Goal: Task Accomplishment & Management: Use online tool/utility

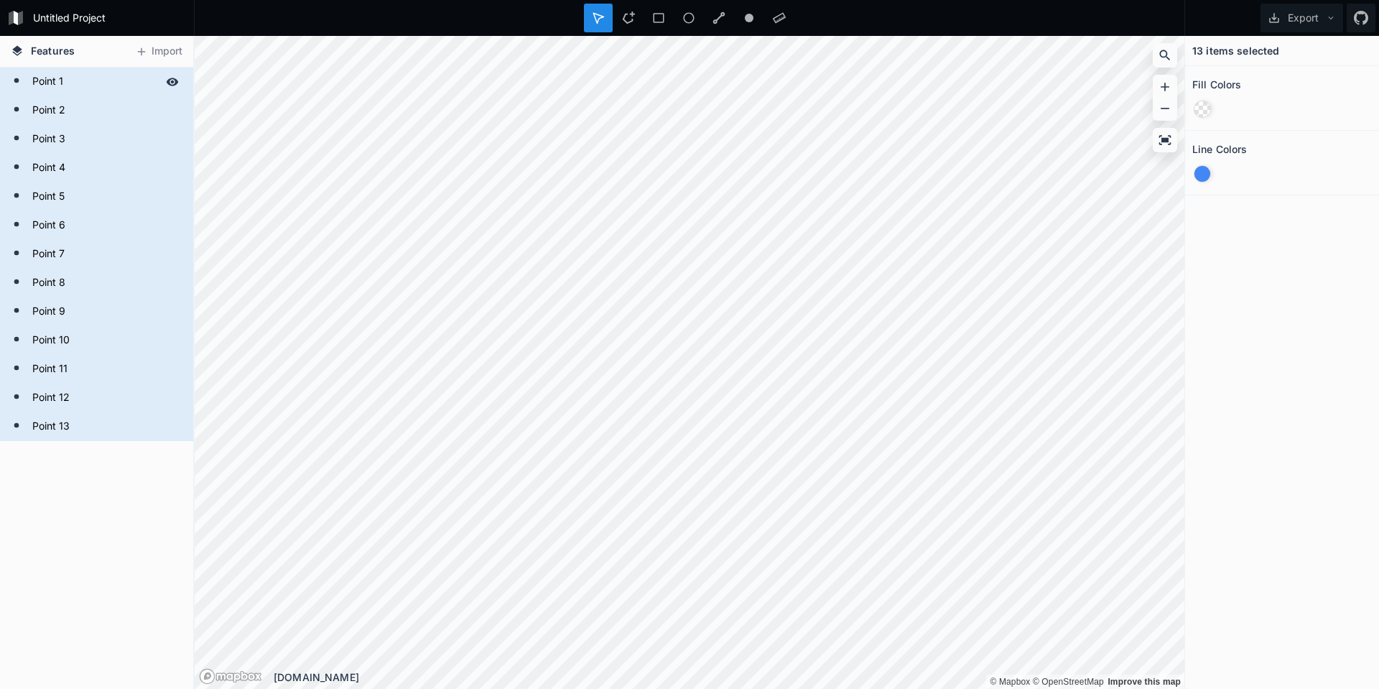
click at [47, 82] on form "Point 1" at bounding box center [95, 82] width 134 height 22
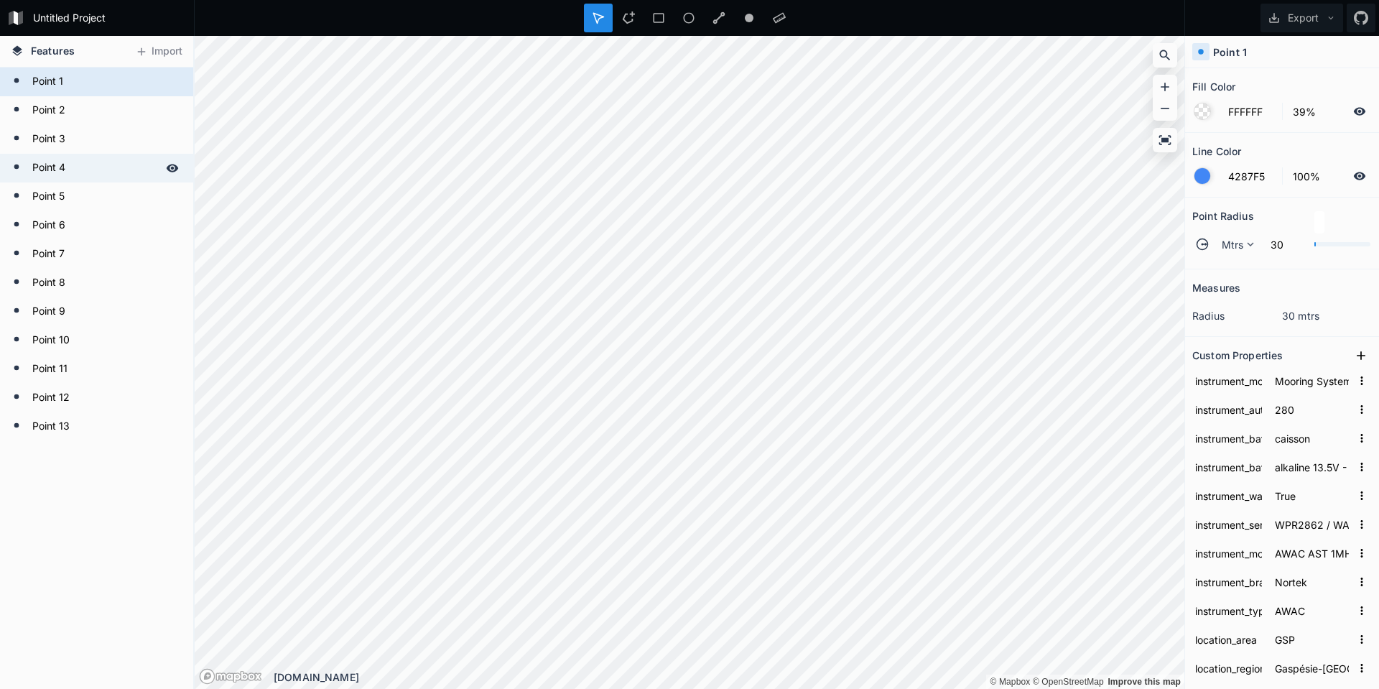
click at [42, 167] on form "Point 4" at bounding box center [95, 168] width 134 height 22
type input "262"
type input "alkaline 18V - 540 Wh"
type input "101932"
type input "AWAC Signature 1000"
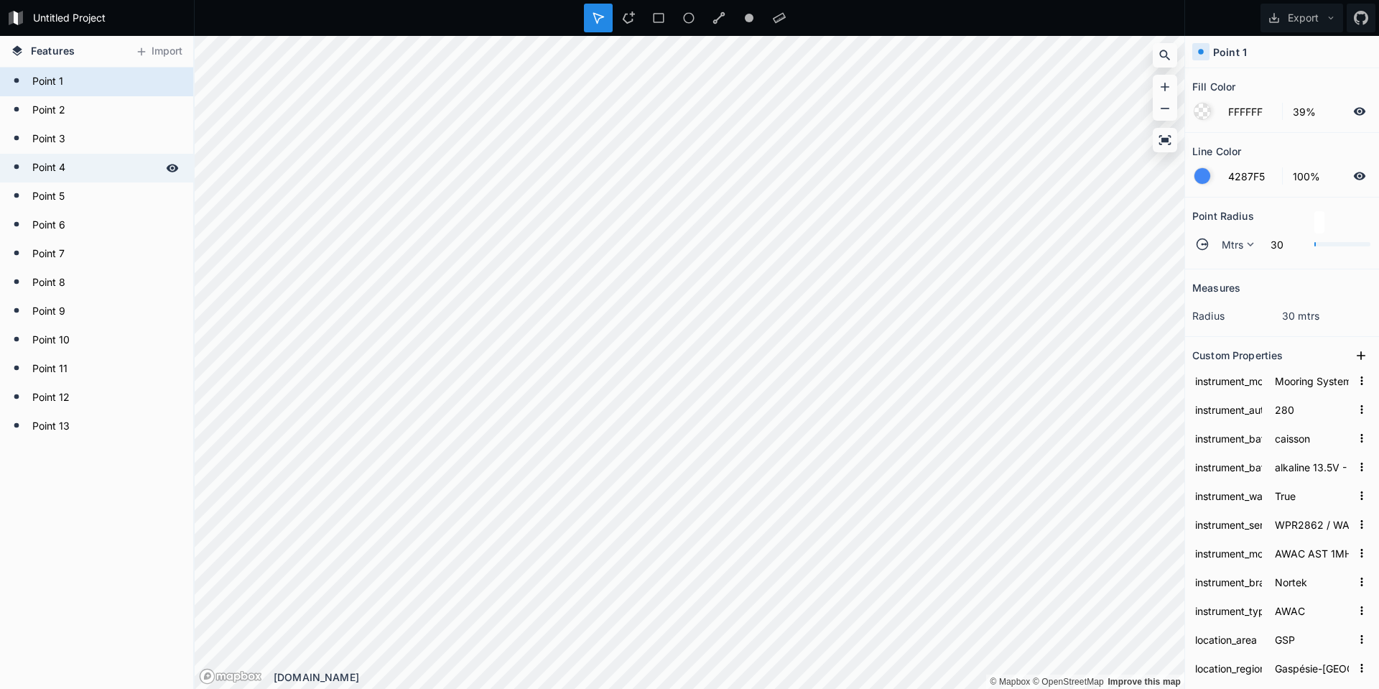
type input "DUP"
type input "[PERSON_NAME]"
type input "Sept-Rivières"
type input "Sept-Iles"
type input "False"
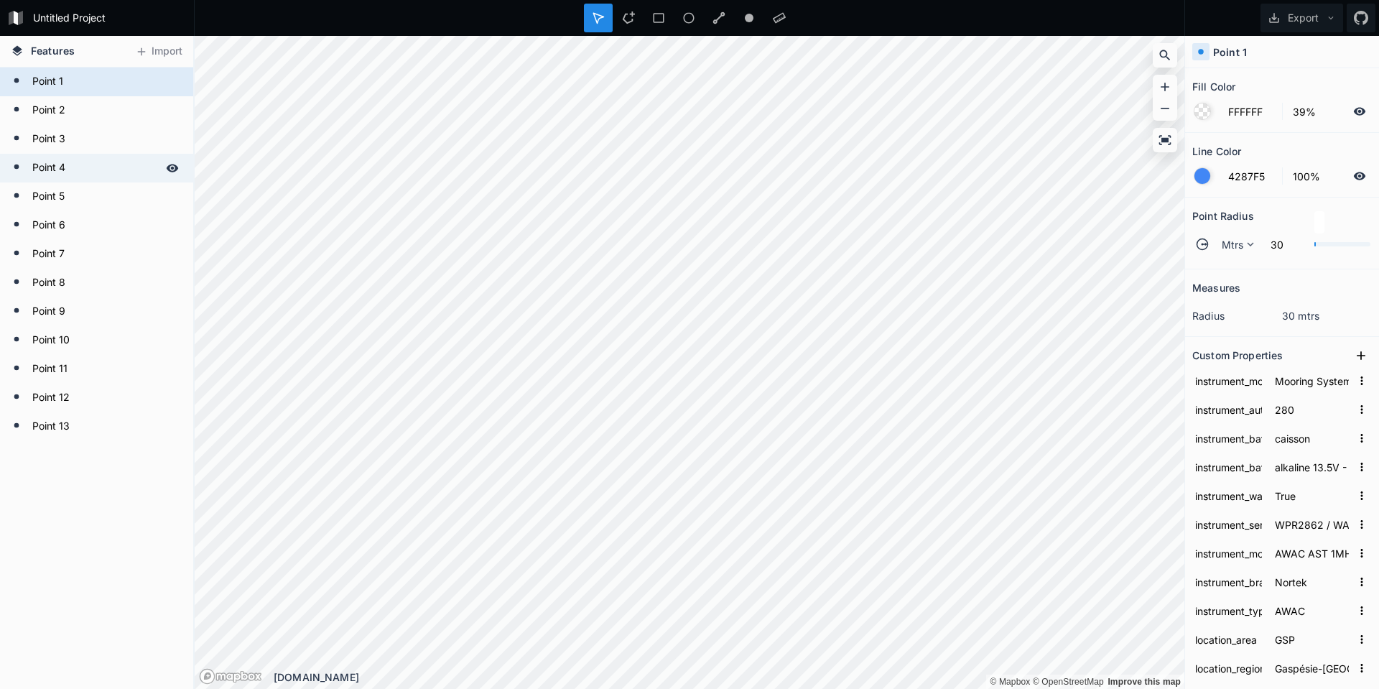
type input "Gallix"
type input "GAL_20240824"
click at [1199, 175] on div at bounding box center [1202, 176] width 16 height 16
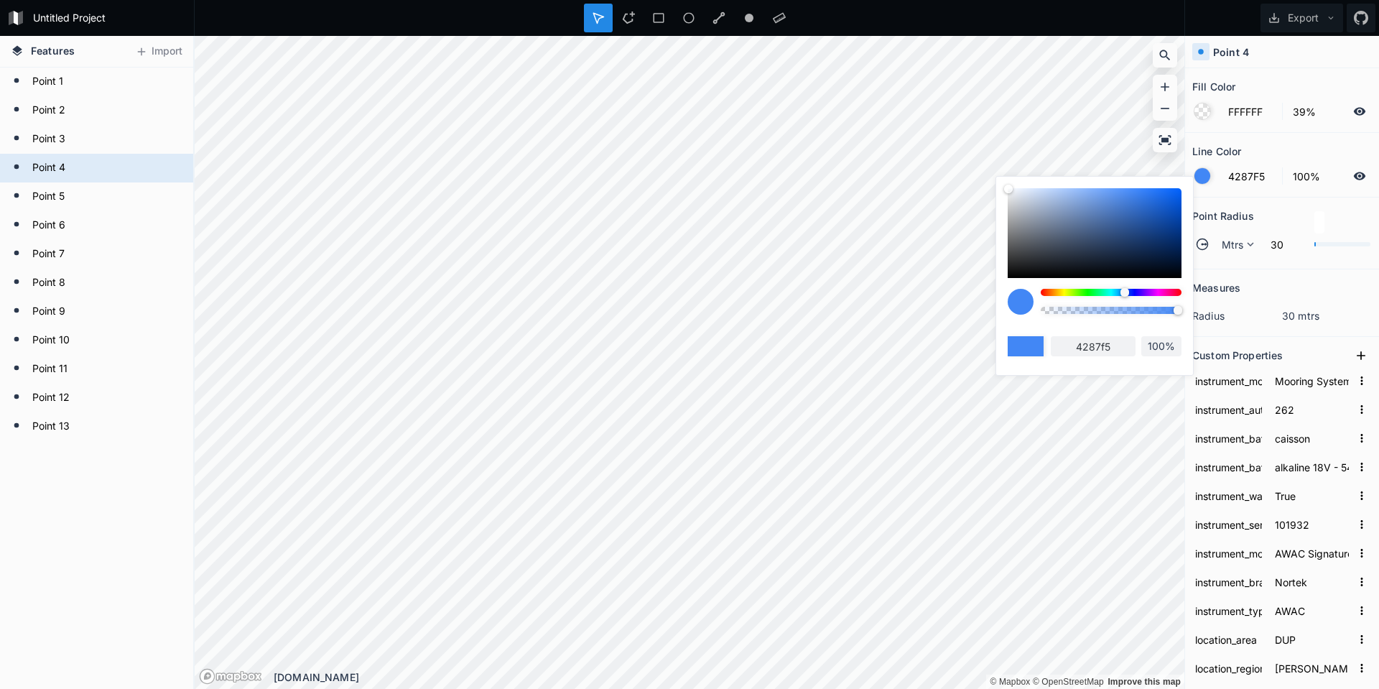
type input "4275F5"
type input "4275f5"
type input "4254F5"
type input "4254f5"
type input "6F42F5"
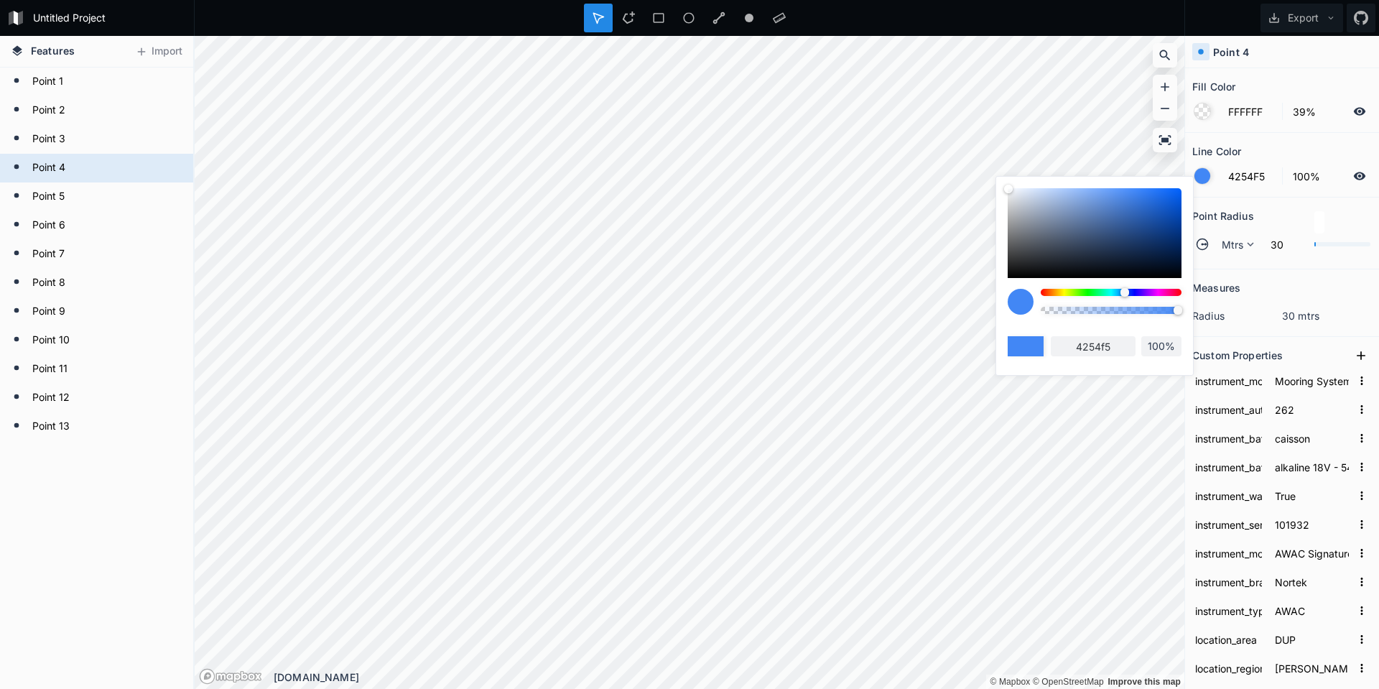
type input "6f42f5"
type input "C242F5"
type input "c242f5"
type input "F542E9"
type input "f542e9"
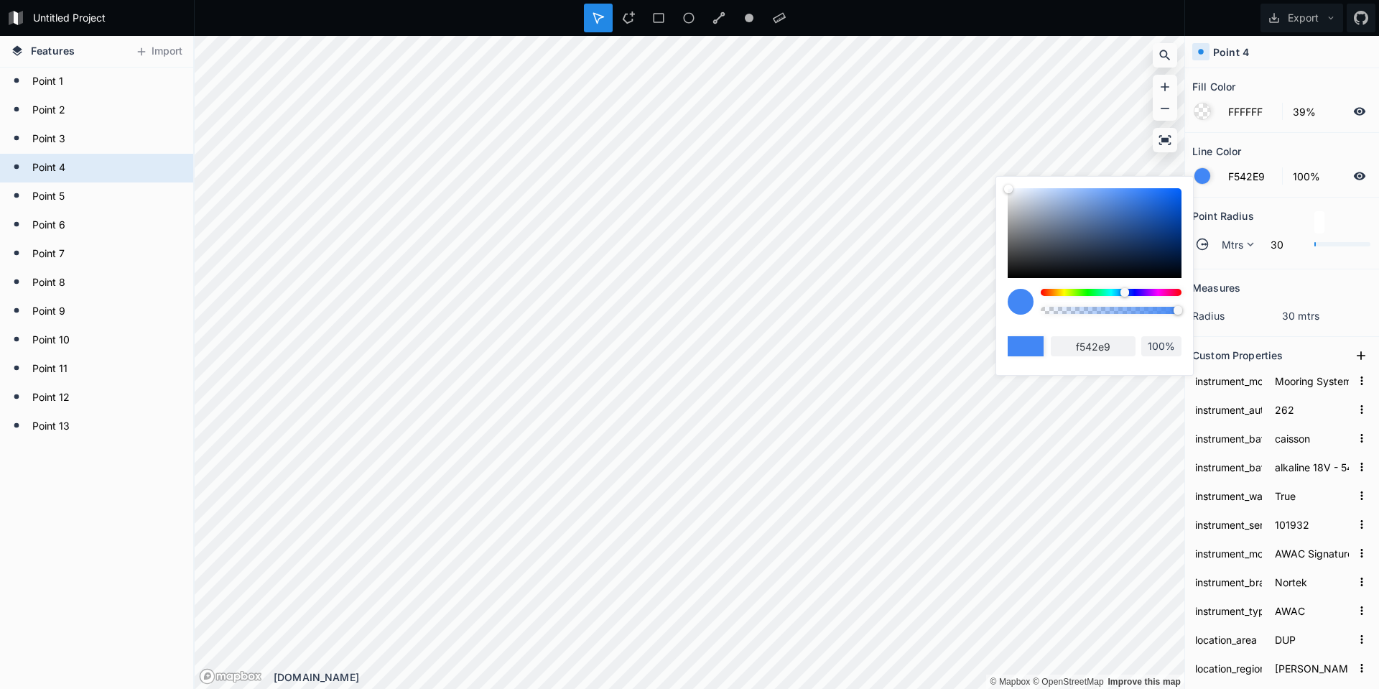
type input "F542C2"
type input "f542c2"
type input "F542A4"
type input "f542a4"
type input "F5428D"
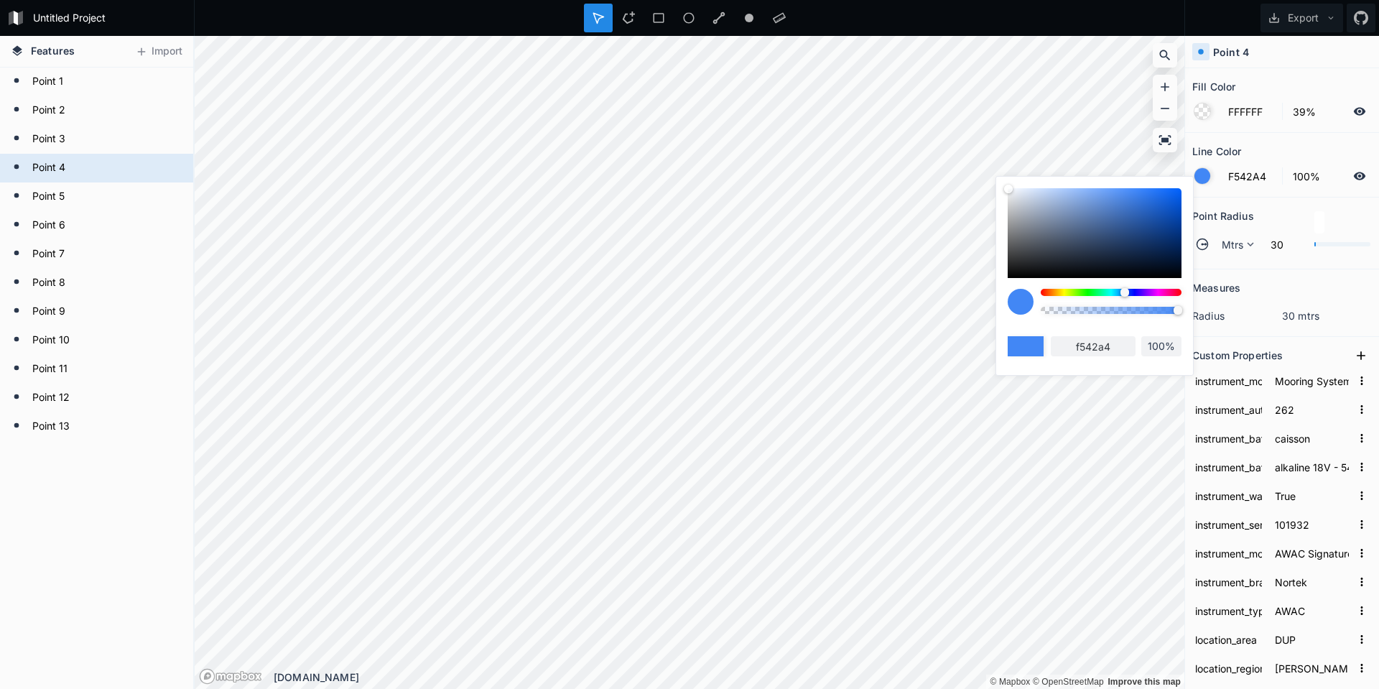
type input "f5428d"
type input "F54281"
type input "f54281"
type input "F5426F"
type input "f5426f"
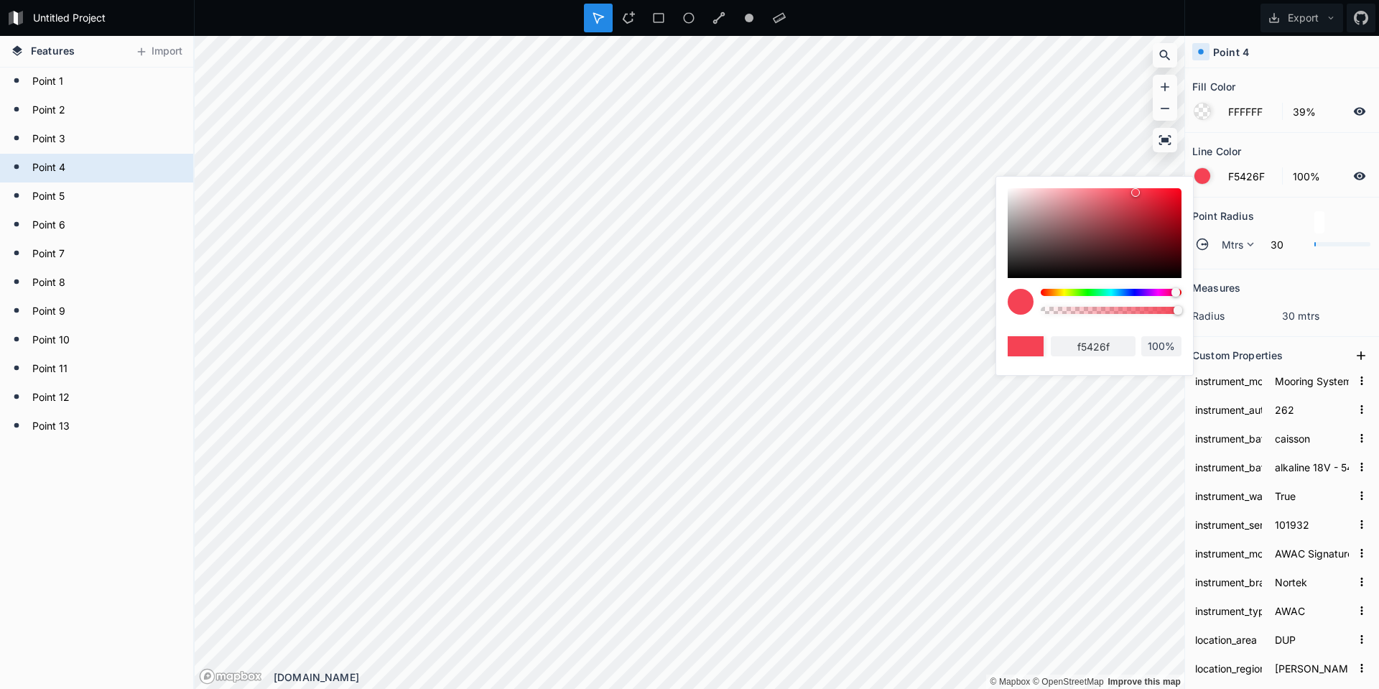
type input "F54254"
type input "f54254"
type input "F5424E"
type input "f5424e"
type input "F54248"
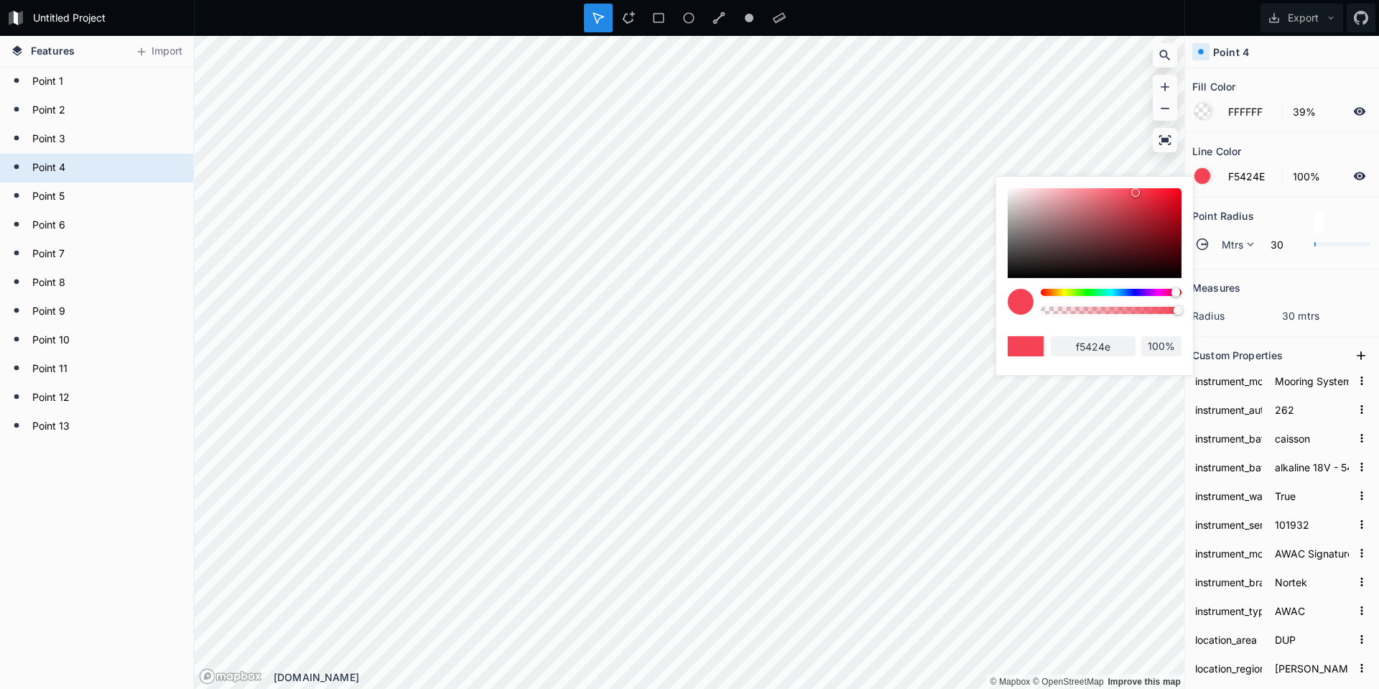
type input "f54248"
type input "F54242"
type input "f54242"
drag, startPoint x: 1125, startPoint y: 294, endPoint x: 1192, endPoint y: 294, distance: 66.8
click at [1192, 294] on div "f54242 100%" at bounding box center [1094, 272] width 197 height 191
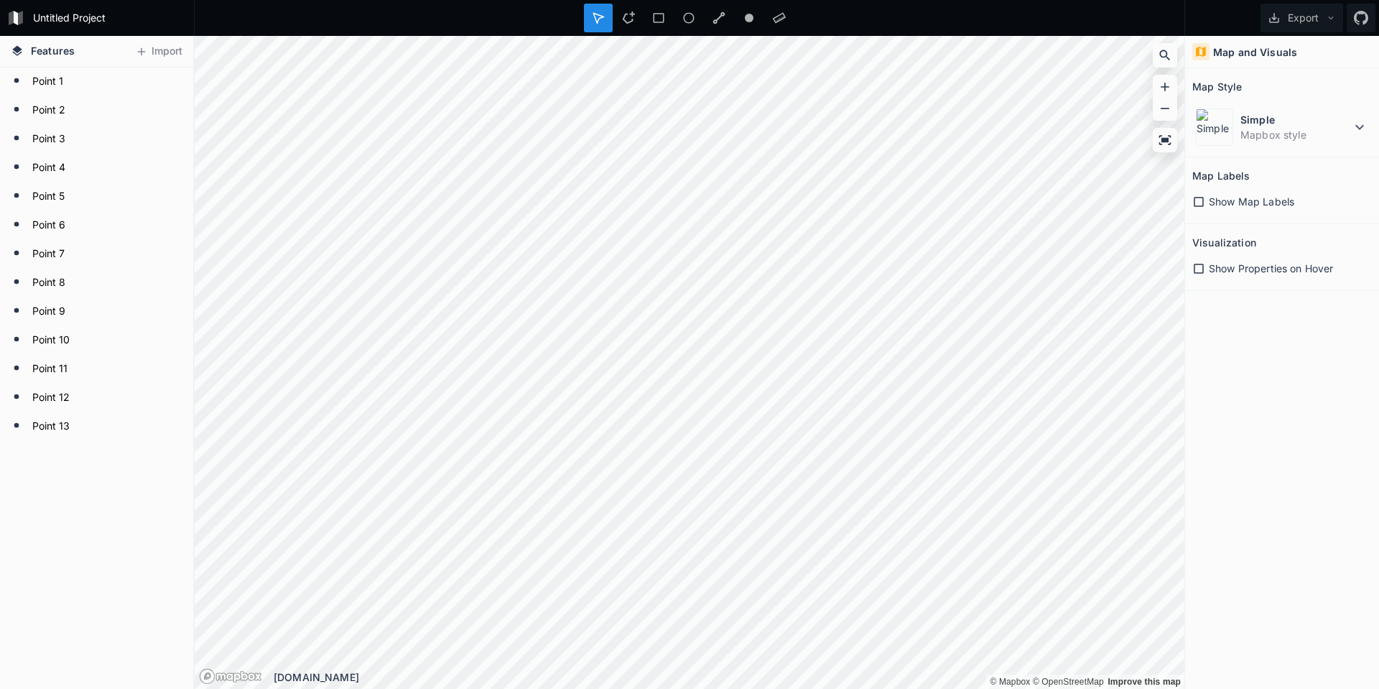
click at [35, 53] on span "Features" at bounding box center [53, 50] width 44 height 15
click at [29, 47] on h4 "Features" at bounding box center [43, 51] width 78 height 31
click at [16, 50] on icon at bounding box center [17, 50] width 10 height 10
click at [42, 64] on h4 "Features" at bounding box center [43, 51] width 78 height 31
